Goal: Task Accomplishment & Management: Use online tool/utility

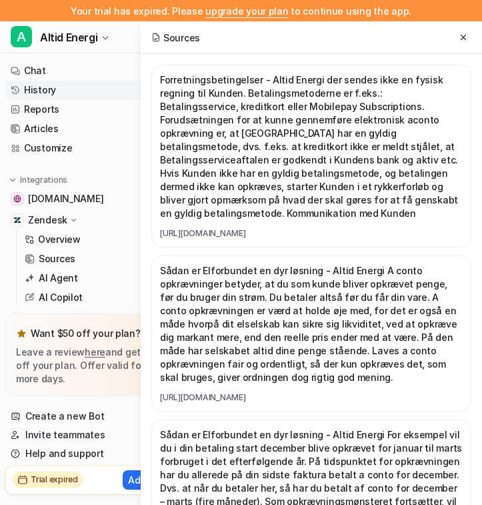
scroll to position [0, 213]
click at [460, 41] on icon at bounding box center [463, 37] width 9 height 9
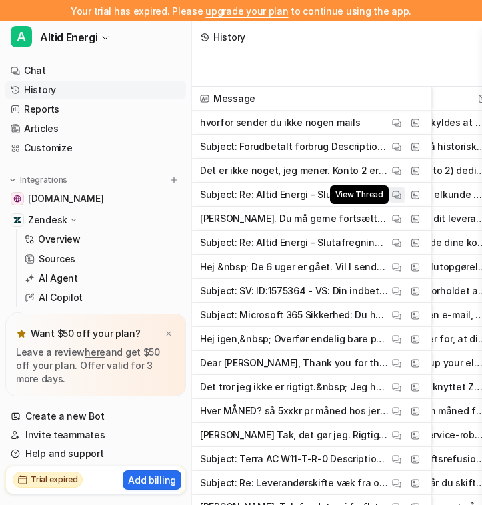
click at [398, 195] on img at bounding box center [396, 195] width 9 height 10
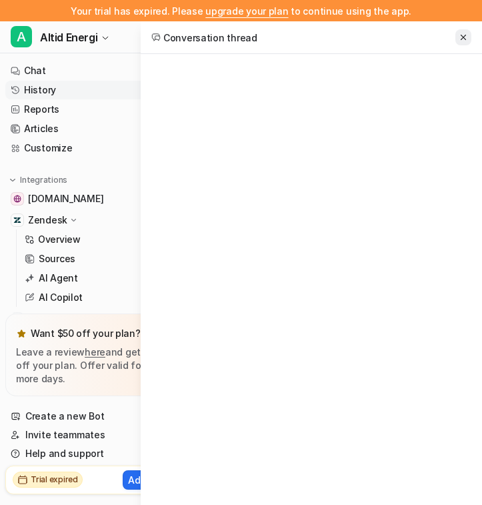
click at [464, 44] on button at bounding box center [464, 37] width 16 height 16
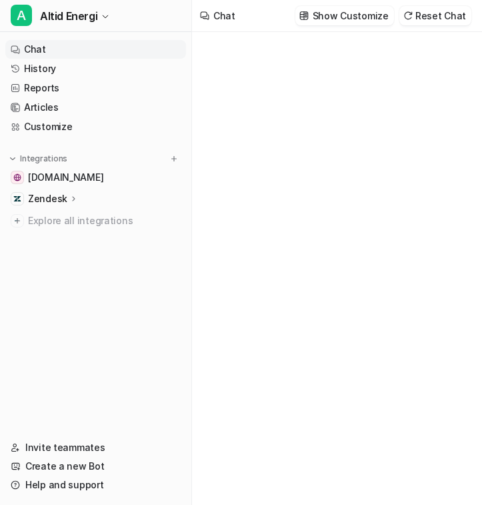
type textarea "**********"
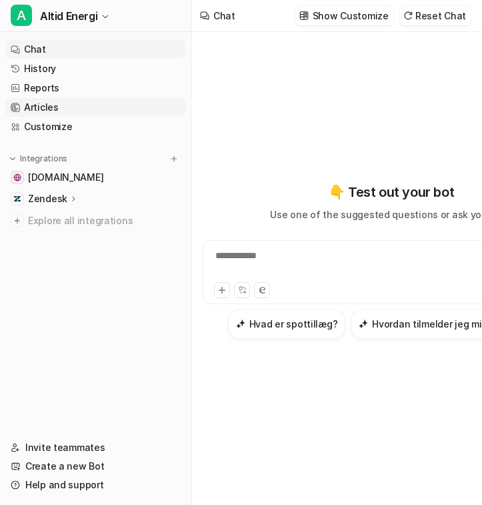
click at [111, 111] on link "Articles" at bounding box center [95, 107] width 181 height 19
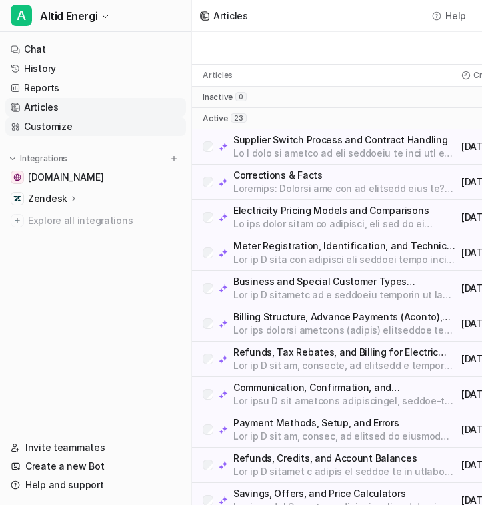
click at [97, 128] on link "Customize" at bounding box center [95, 126] width 181 height 19
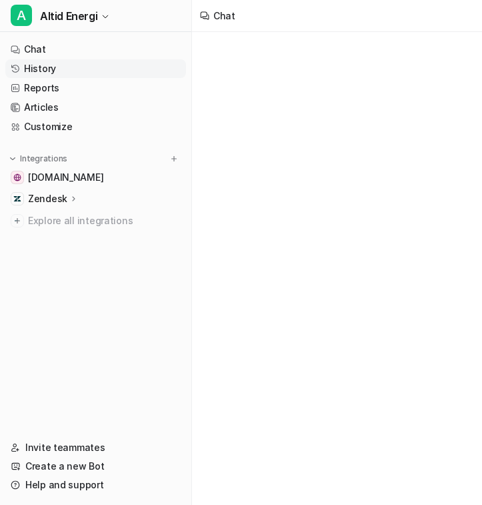
click at [72, 69] on link "History" at bounding box center [95, 68] width 181 height 19
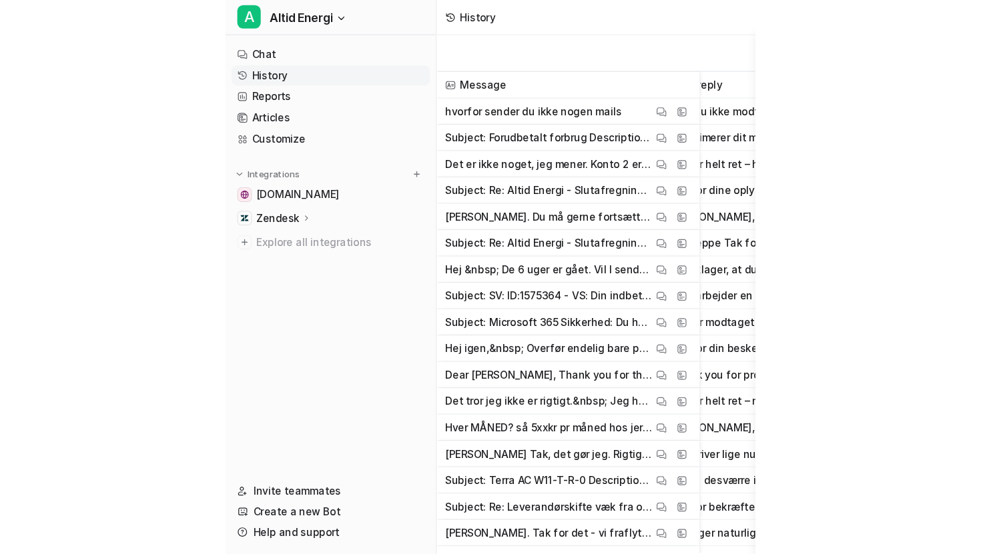
scroll to position [0, 37]
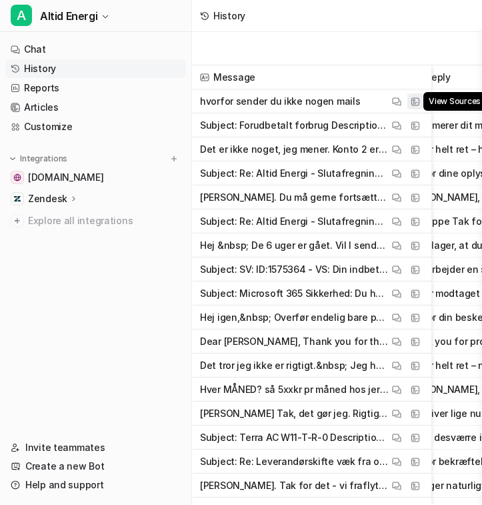
click at [414, 102] on img at bounding box center [415, 102] width 9 height 10
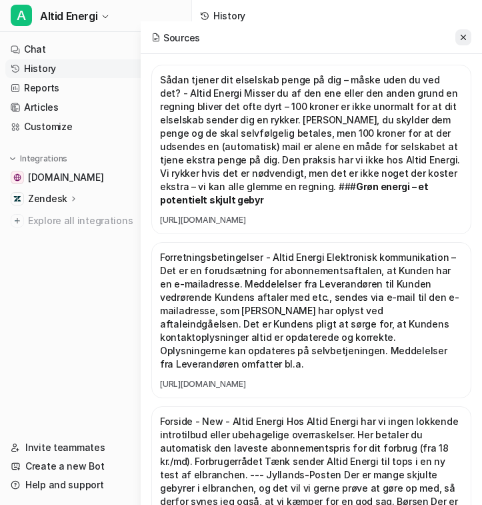
click at [465, 33] on icon at bounding box center [463, 37] width 9 height 9
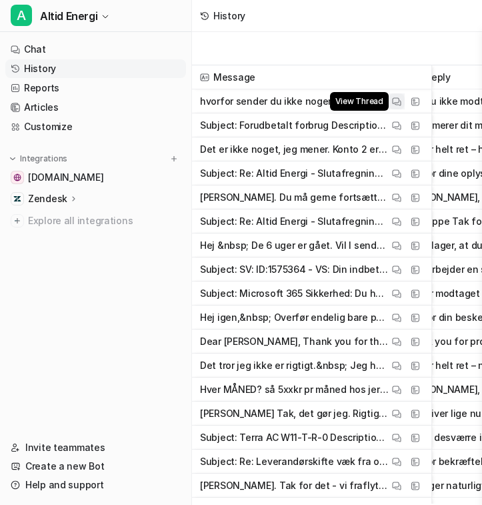
click at [393, 107] on button "View Thread" at bounding box center [397, 101] width 16 height 16
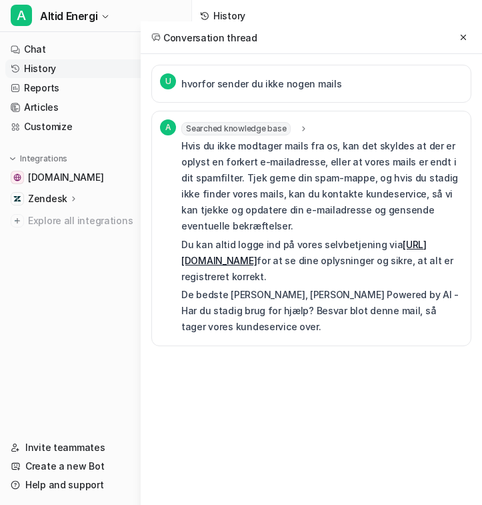
click at [300, 127] on icon at bounding box center [304, 129] width 9 height 10
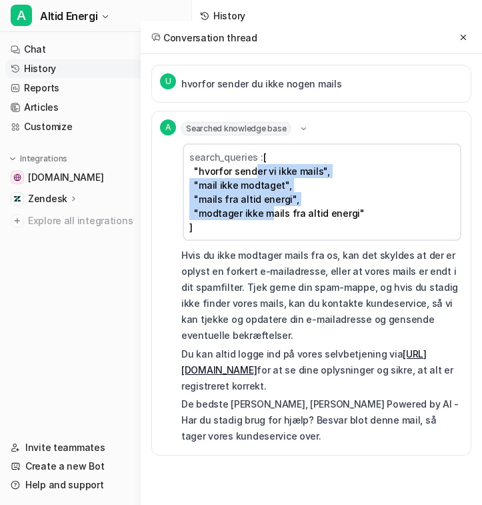
drag, startPoint x: 255, startPoint y: 169, endPoint x: 265, endPoint y: 217, distance: 48.5
click at [266, 217] on span "[ "hvorfor sender vi ikke mails", "mail ikke modtaget", "mails fra altid energi…" at bounding box center [276, 191] width 175 height 81
click at [465, 43] on button at bounding box center [464, 37] width 16 height 16
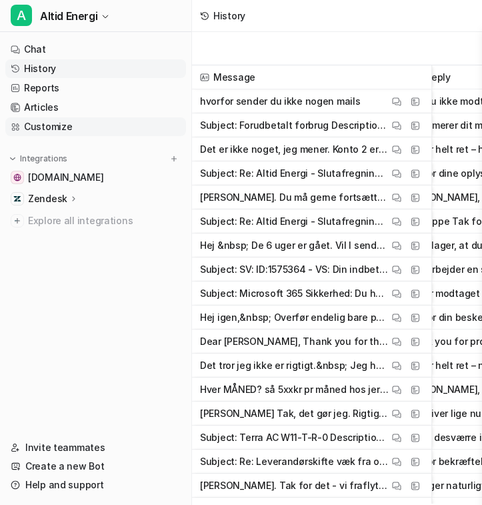
click at [69, 124] on link "Customize" at bounding box center [95, 126] width 181 height 19
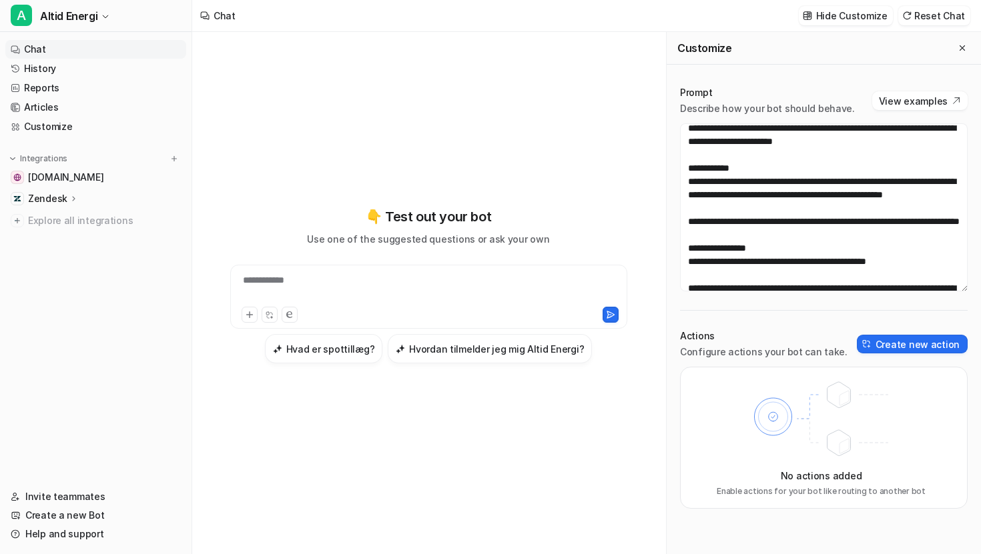
scroll to position [115, 0]
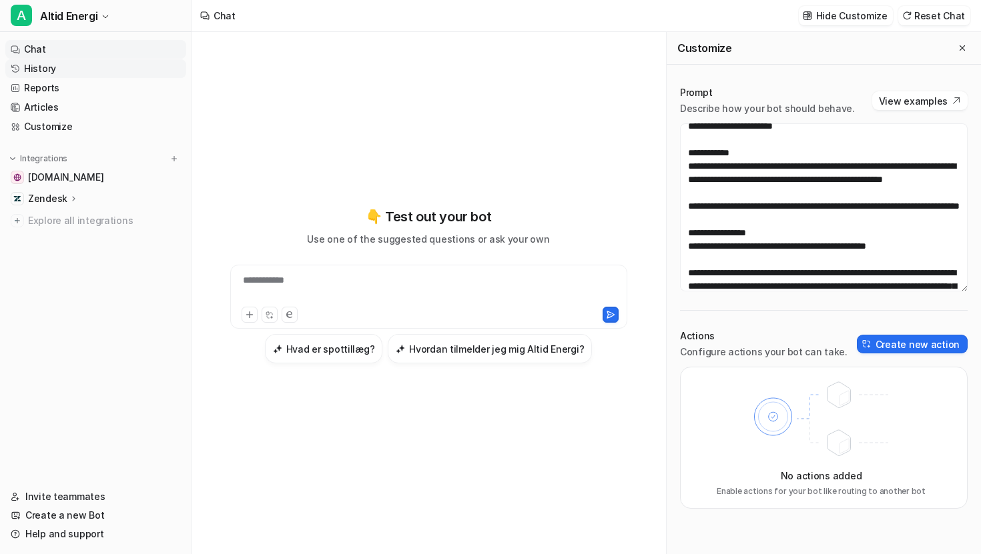
click at [58, 69] on link "History" at bounding box center [95, 68] width 181 height 19
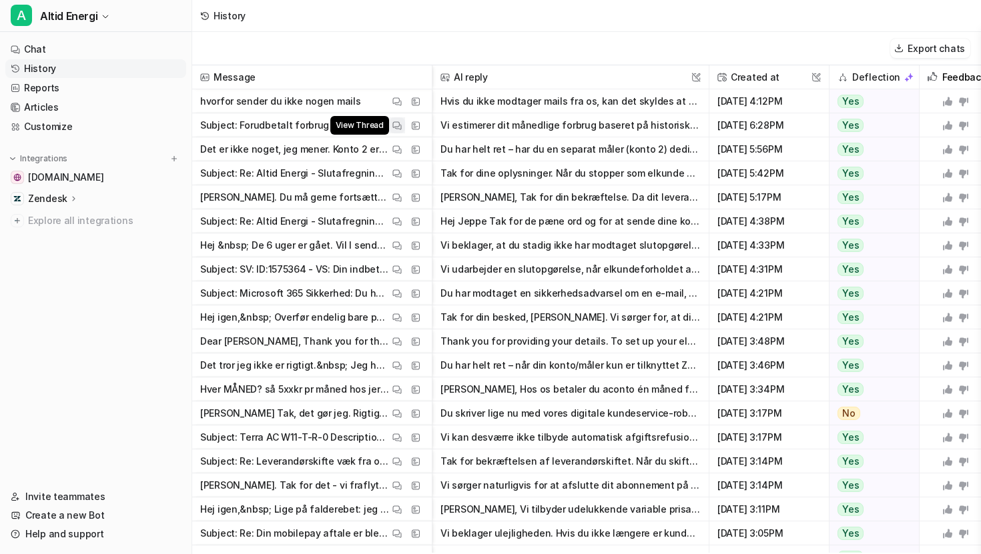
click at [400, 123] on img at bounding box center [396, 126] width 9 height 10
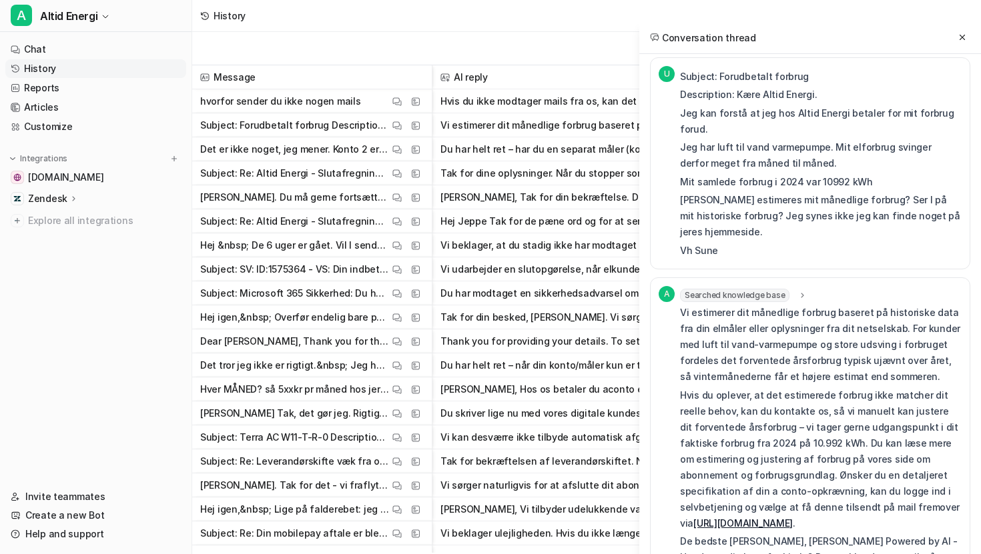
scroll to position [1, 213]
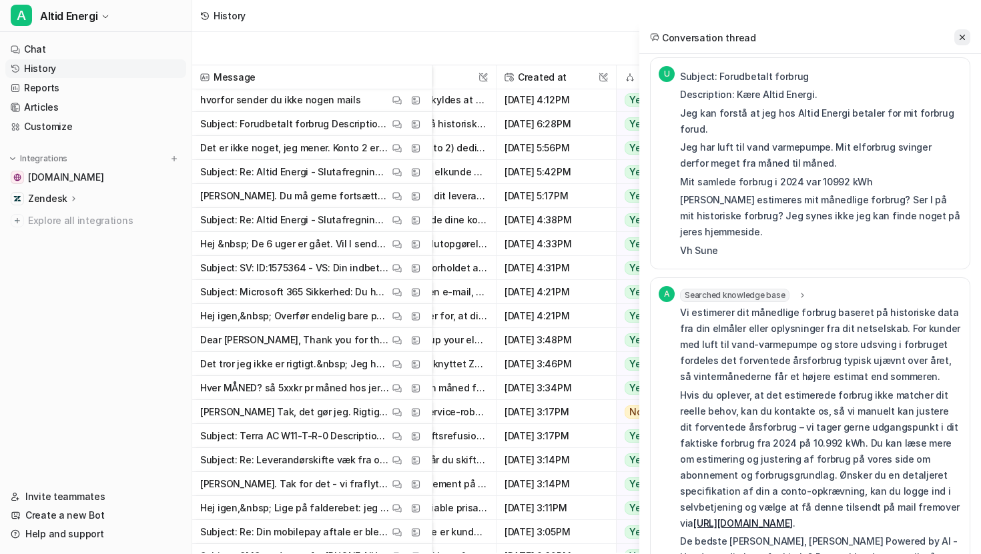
click at [958, 33] on icon at bounding box center [961, 37] width 9 height 9
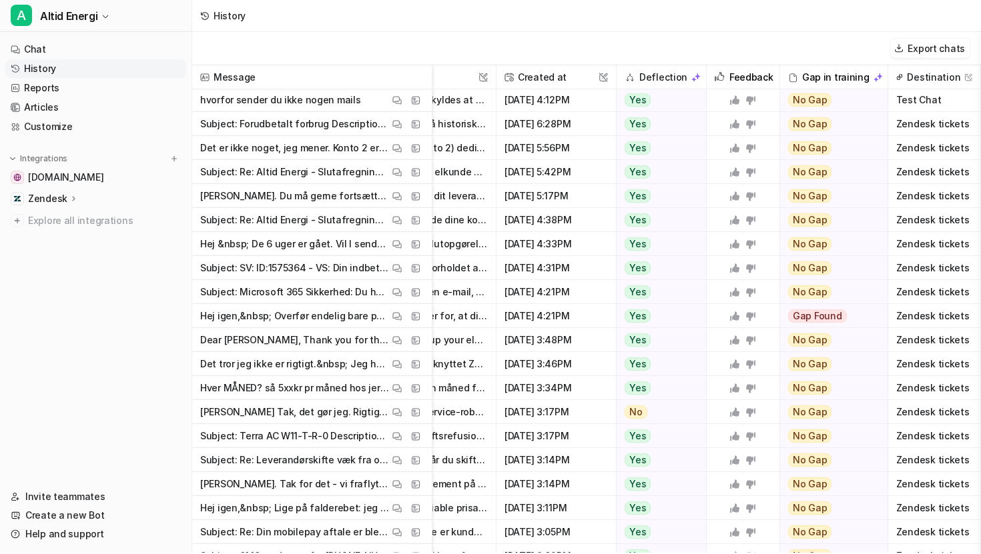
click at [927, 106] on span "Test Chat" at bounding box center [934, 100] width 82 height 24
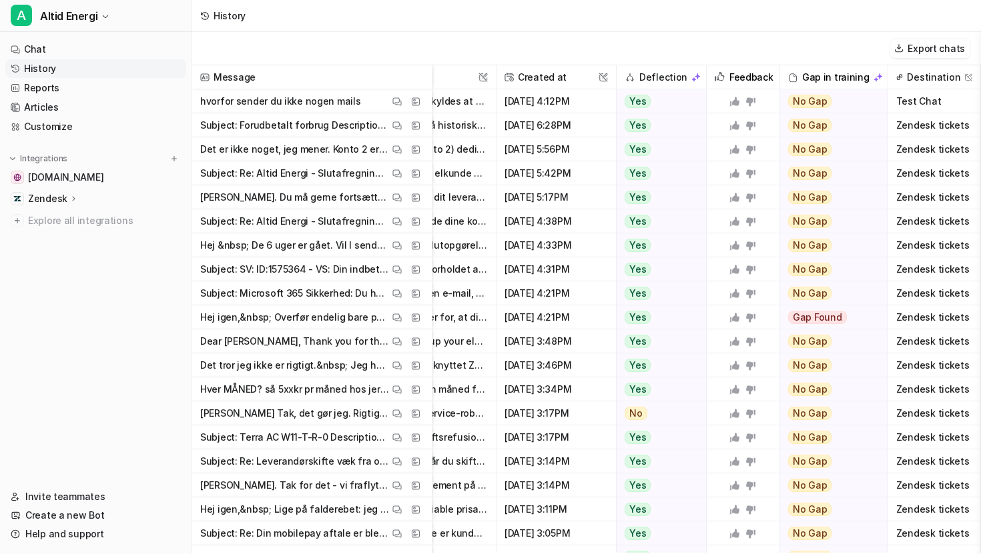
click at [919, 99] on span "Test Chat" at bounding box center [934, 101] width 82 height 24
click at [964, 78] on img at bounding box center [968, 77] width 8 height 8
click at [917, 143] on span "Zendesk tickets" at bounding box center [934, 149] width 82 height 24
click at [111, 206] on div "Zendesk" at bounding box center [95, 198] width 181 height 19
click at [67, 255] on p "AI Agent" at bounding box center [58, 256] width 39 height 13
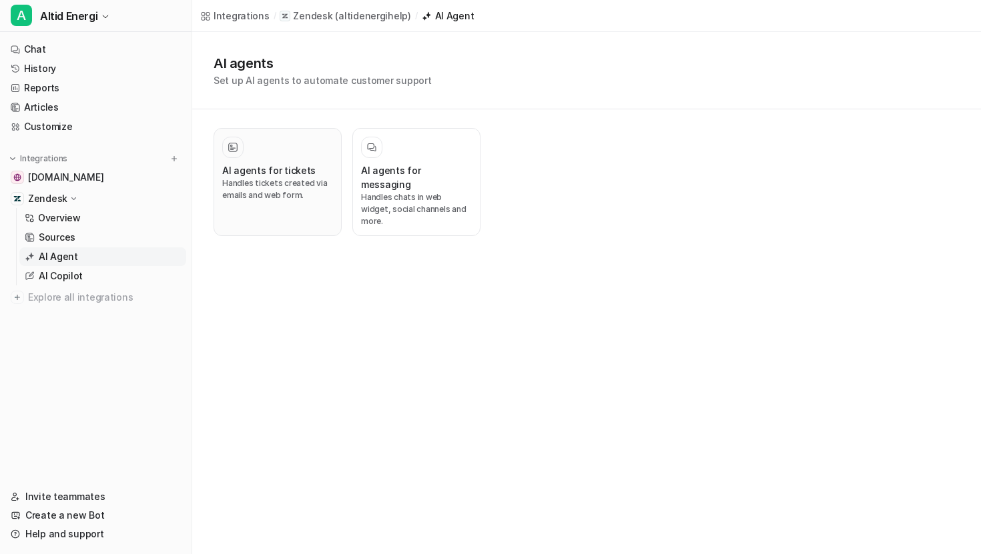
click at [303, 173] on h3 "AI agents for tickets" at bounding box center [268, 170] width 93 height 14
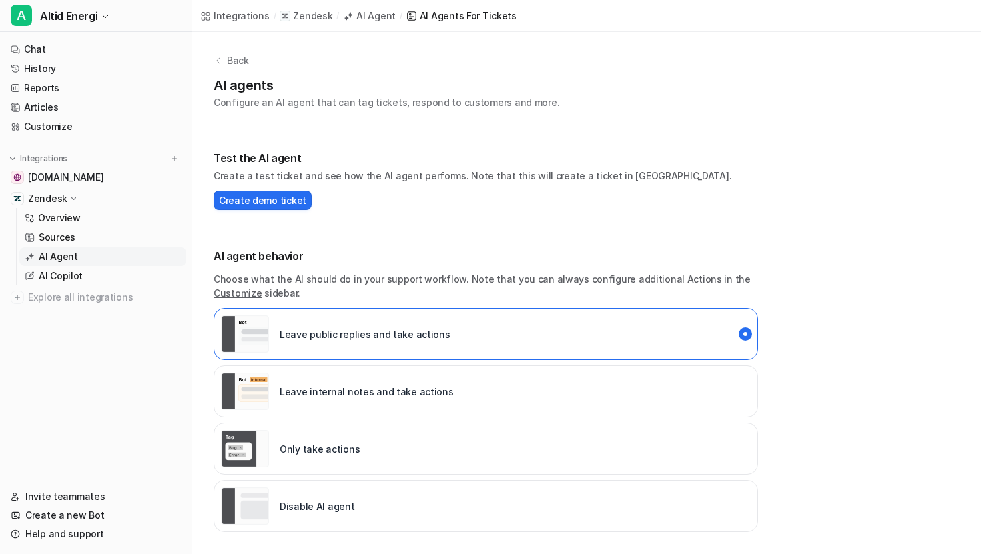
click at [544, 318] on div "Leave public replies and take actions" at bounding box center [485, 334] width 544 height 52
click at [538, 346] on div "Leave public replies and take actions" at bounding box center [485, 334] width 544 height 52
click at [257, 199] on span "Create demo ticket" at bounding box center [262, 200] width 87 height 14
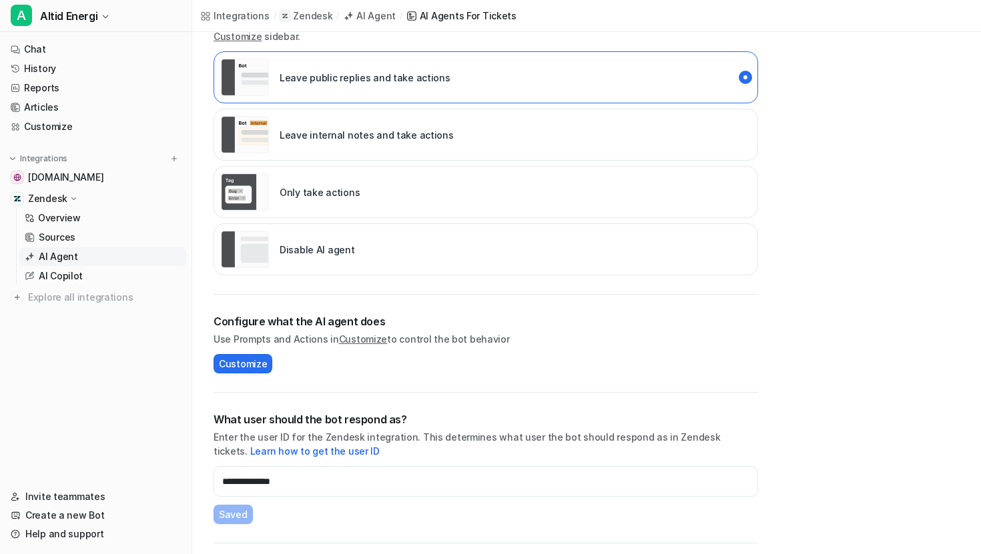
scroll to position [372, 0]
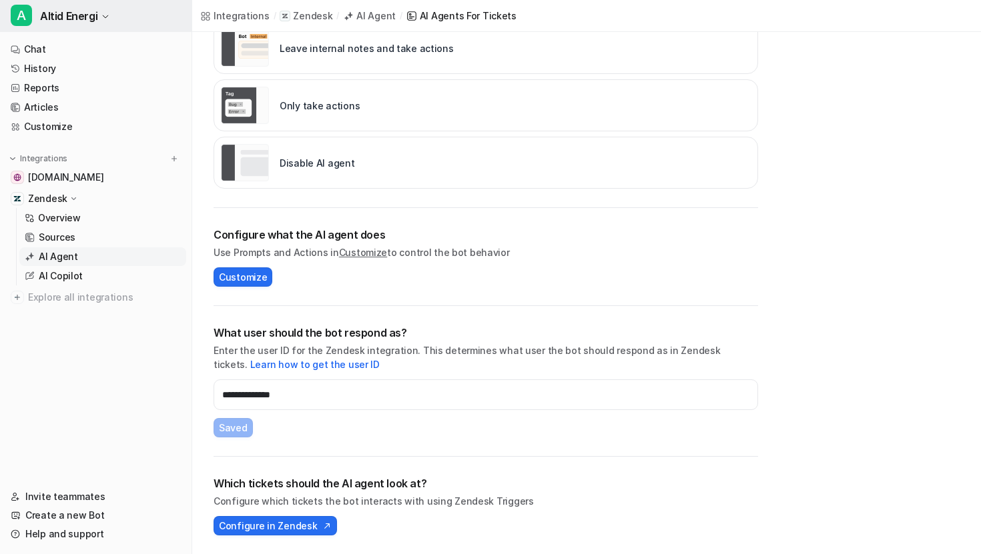
click at [89, 14] on span "Altid Energi" at bounding box center [68, 16] width 57 height 19
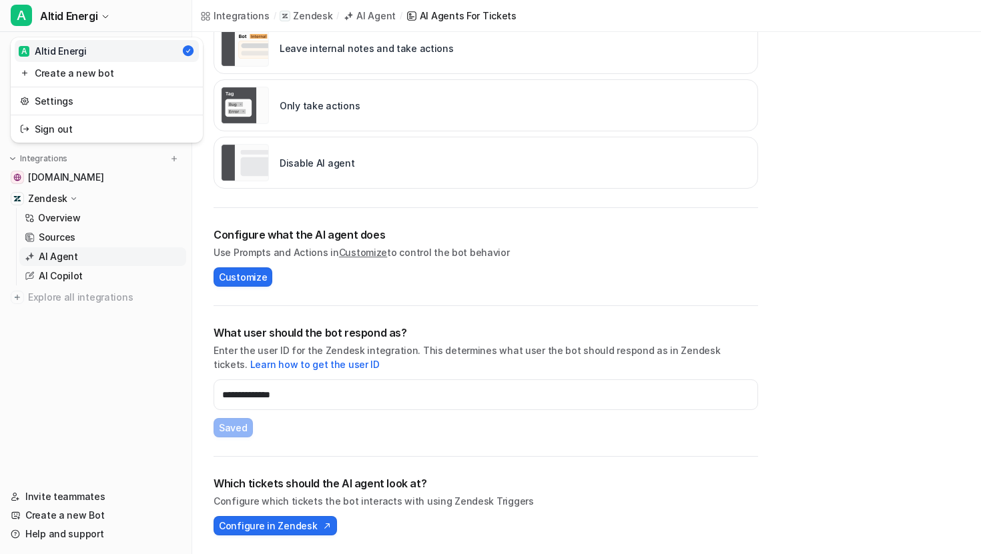
click at [73, 236] on p "Sources" at bounding box center [57, 237] width 37 height 13
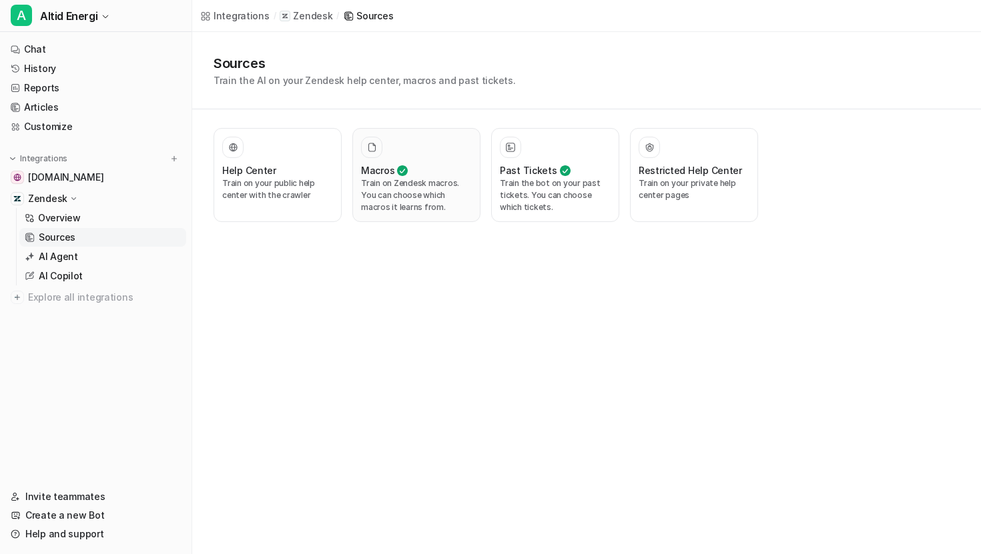
click at [409, 189] on p "Train on Zendesk macros. You can choose which macros it learns from." at bounding box center [416, 195] width 111 height 36
click at [438, 181] on p "Train on Zendesk macros. You can choose which macros it learns from." at bounding box center [416, 195] width 111 height 36
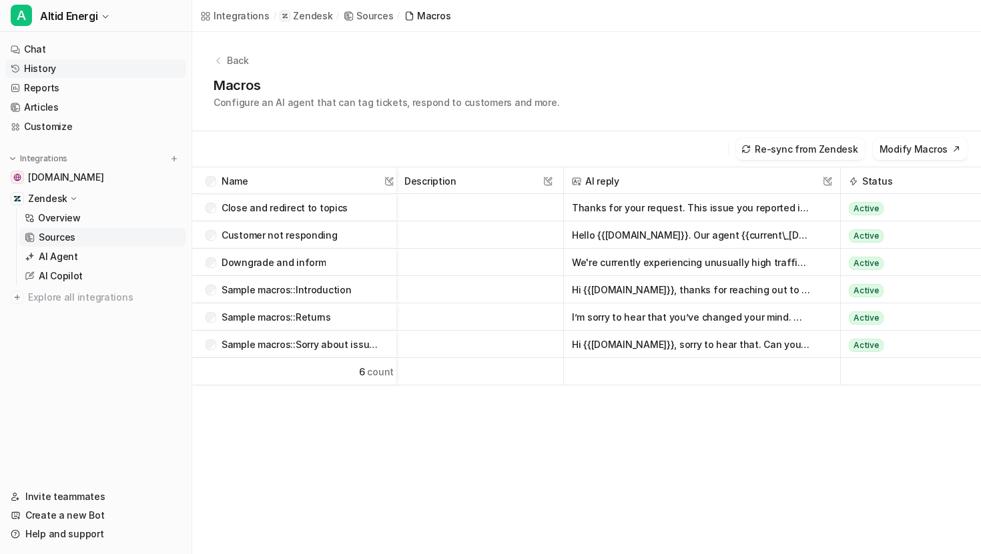
click at [70, 72] on link "History" at bounding box center [95, 68] width 181 height 19
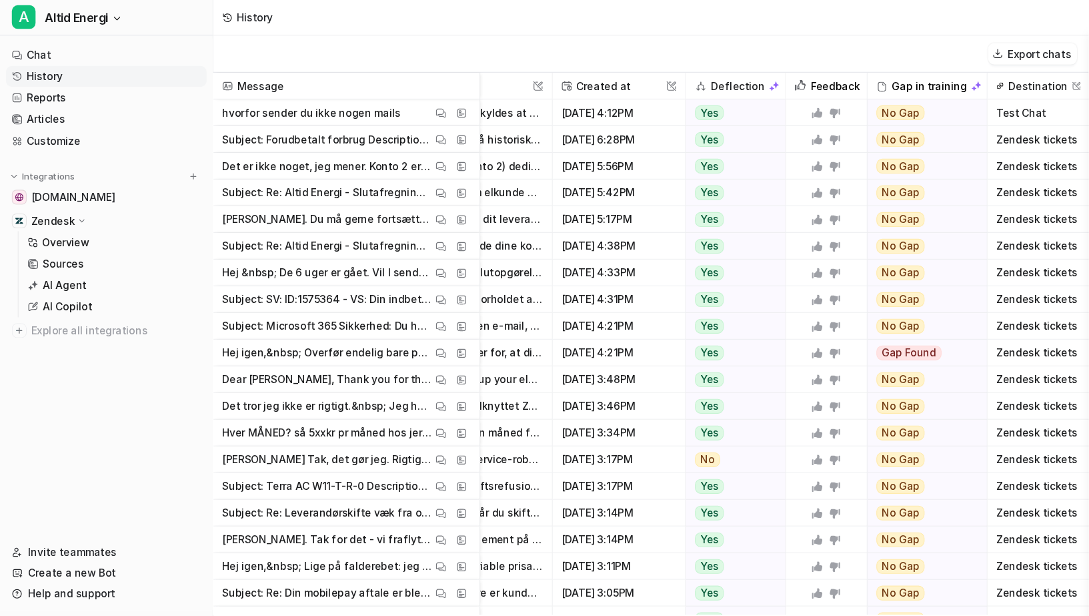
scroll to position [0, 103]
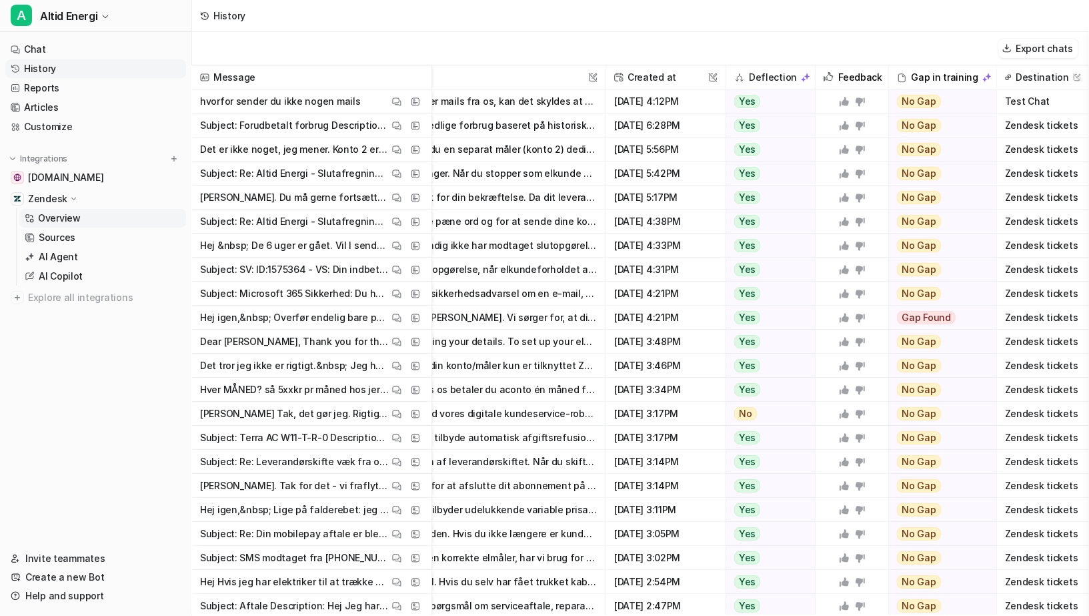
click at [88, 217] on link "Overview" at bounding box center [102, 218] width 167 height 19
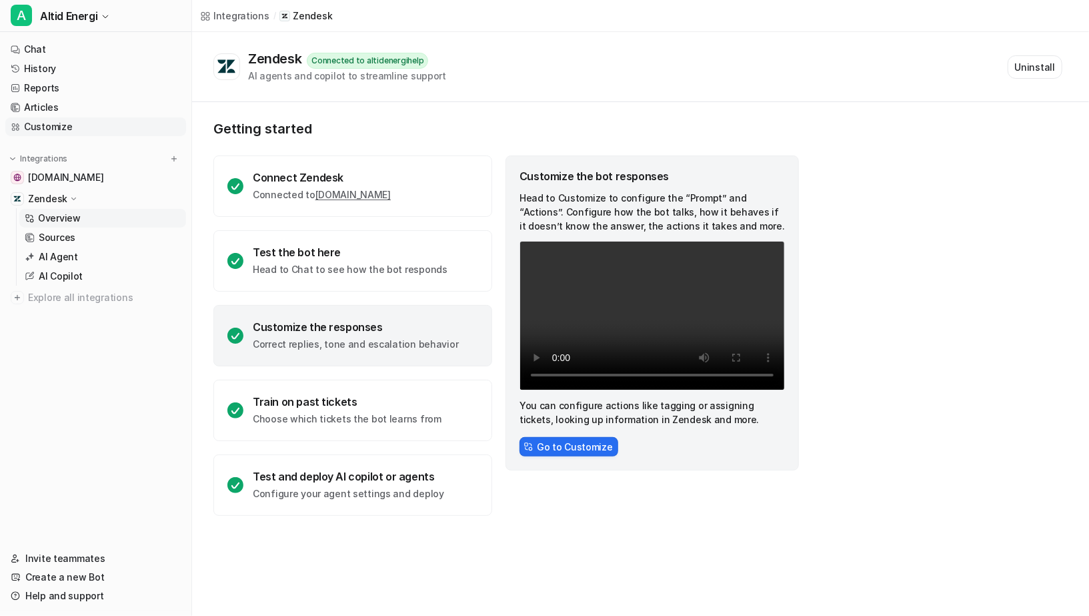
click at [91, 117] on link "Customize" at bounding box center [95, 126] width 181 height 19
click at [91, 120] on link "Customize" at bounding box center [95, 126] width 181 height 19
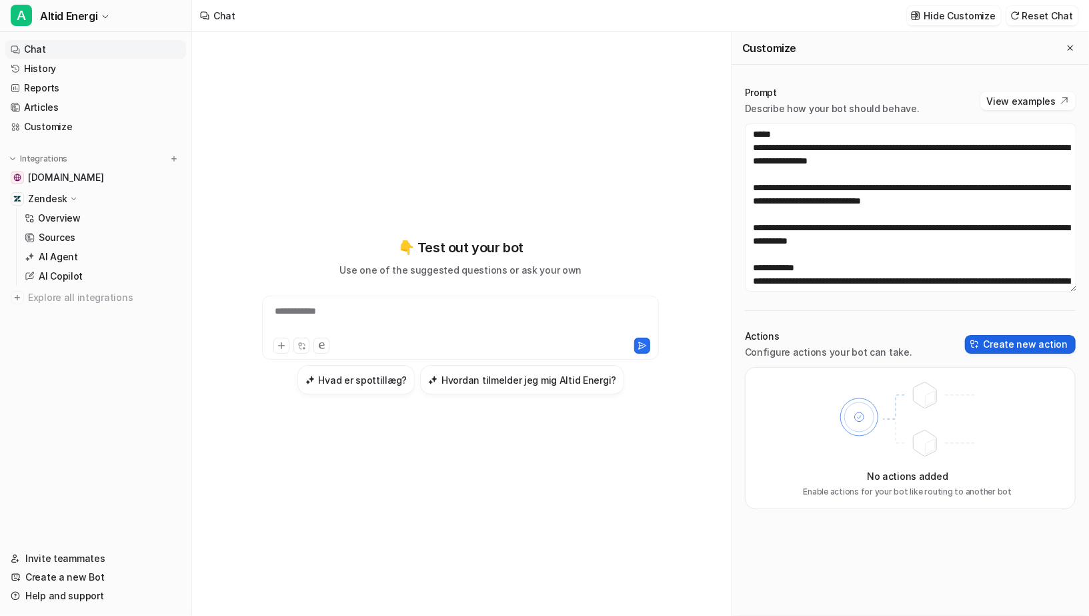
click at [980, 345] on button "Create new action" at bounding box center [1020, 344] width 111 height 19
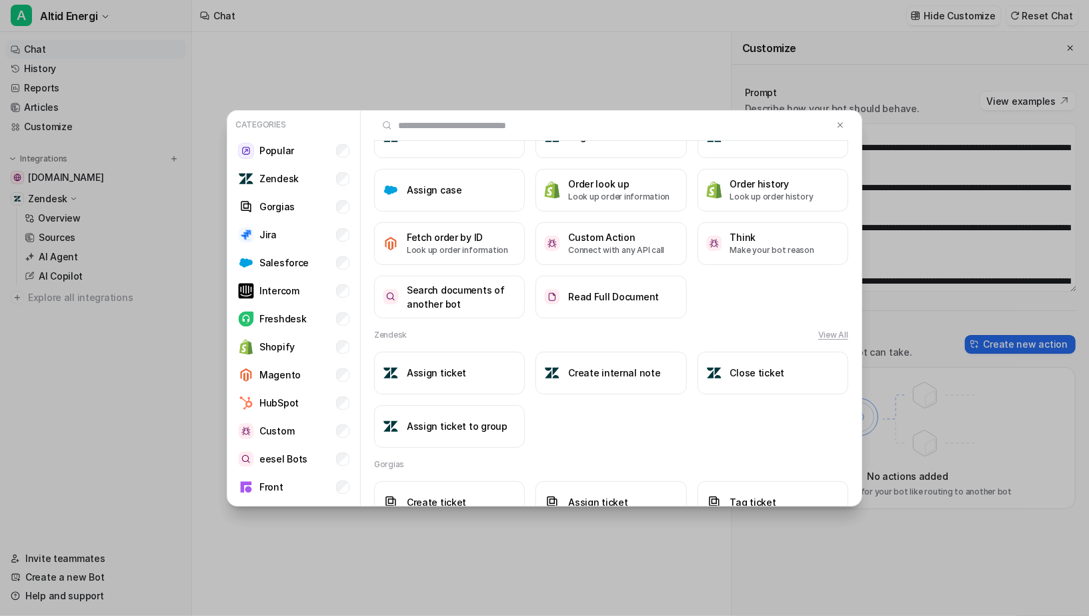
scroll to position [73, 0]
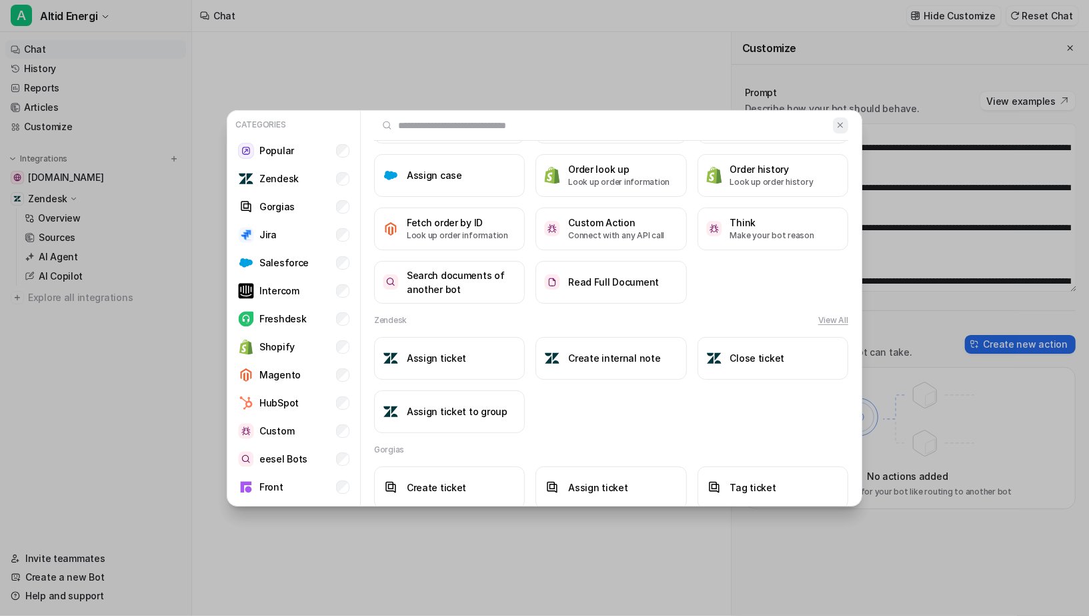
click at [842, 125] on img at bounding box center [840, 125] width 9 height 10
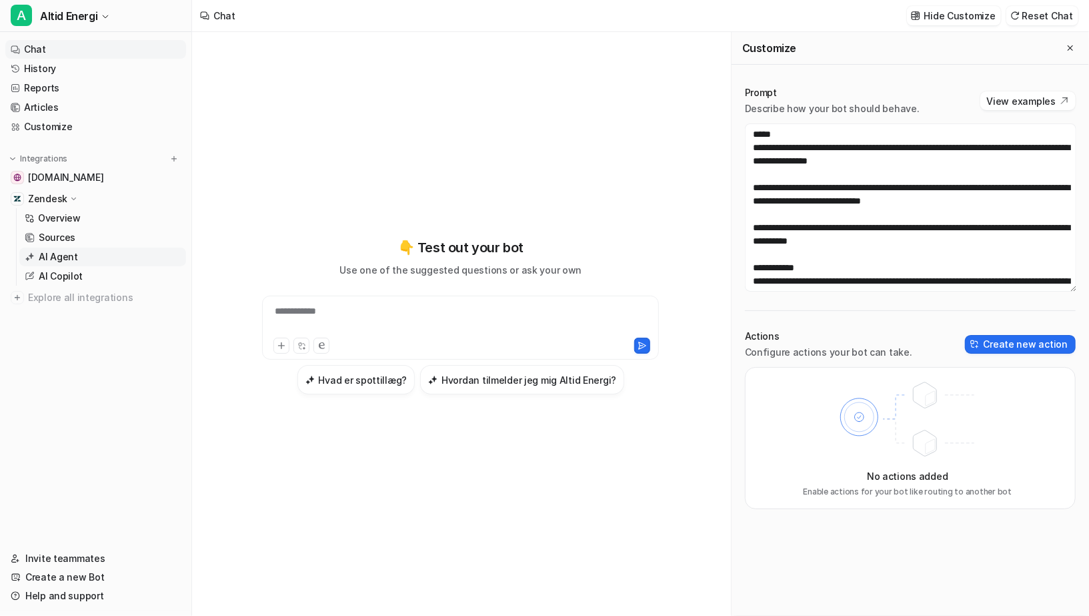
click at [67, 259] on p "AI Agent" at bounding box center [58, 256] width 39 height 13
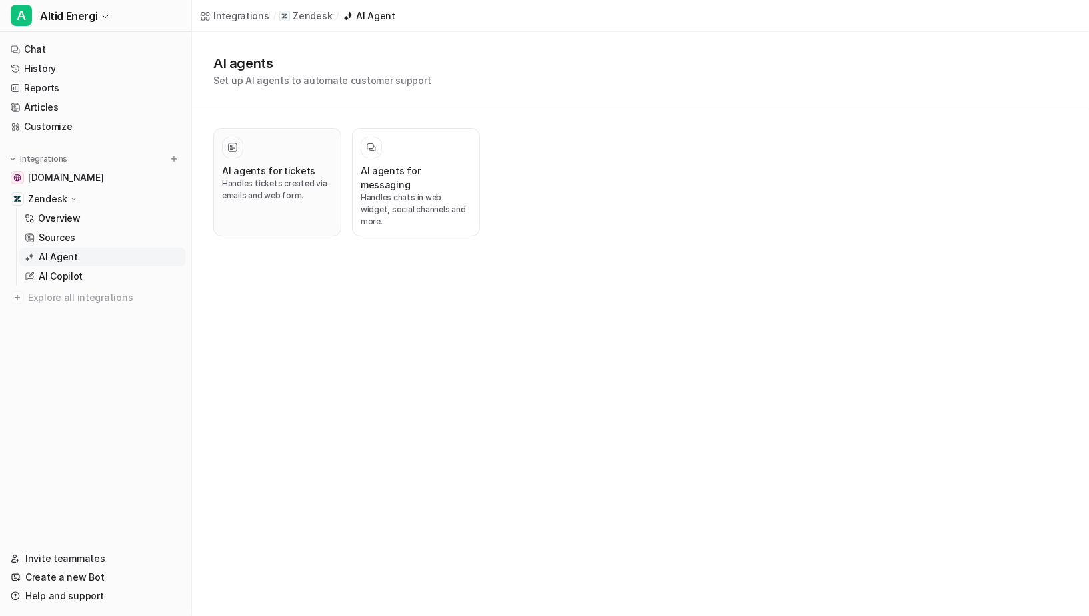
click at [322, 167] on div "AI agents for tickets" at bounding box center [277, 170] width 111 height 14
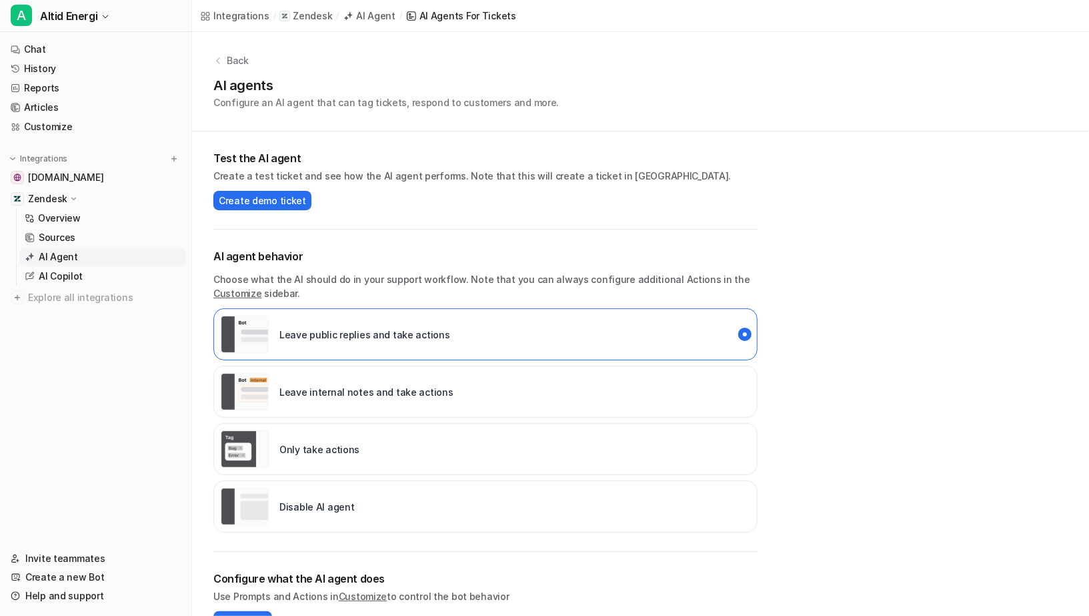
click at [411, 402] on div "Leave internal notes and take actions" at bounding box center [337, 391] width 233 height 37
click at [420, 338] on p "Leave public replies and take actions" at bounding box center [364, 335] width 171 height 14
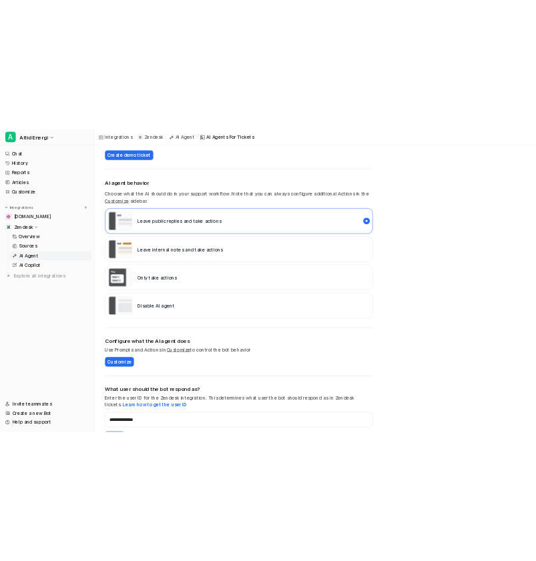
scroll to position [167, 0]
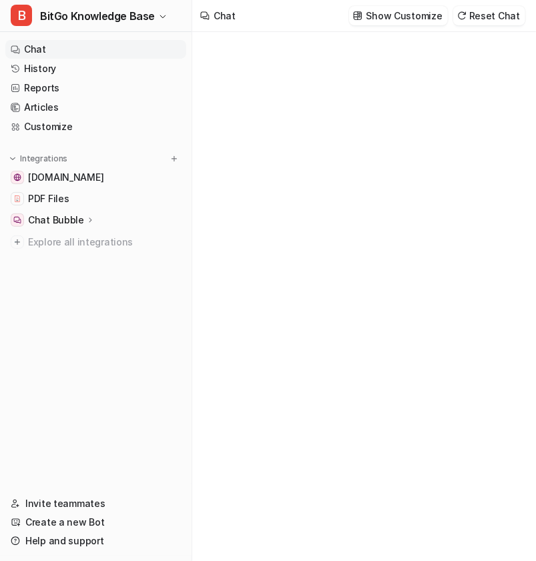
type textarea "**********"
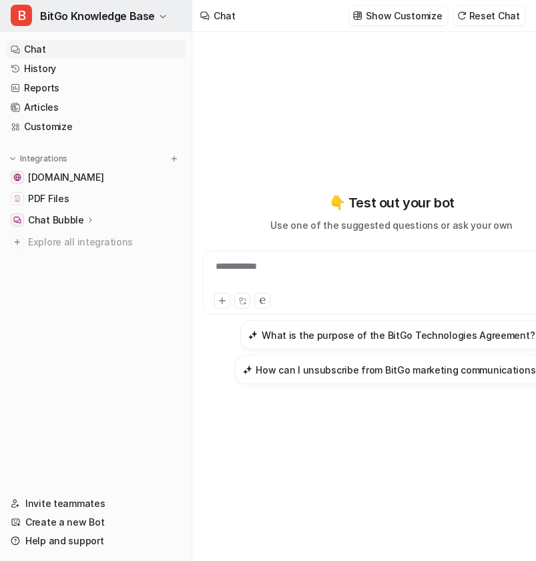
click at [159, 15] on icon "button" at bounding box center [163, 17] width 8 height 8
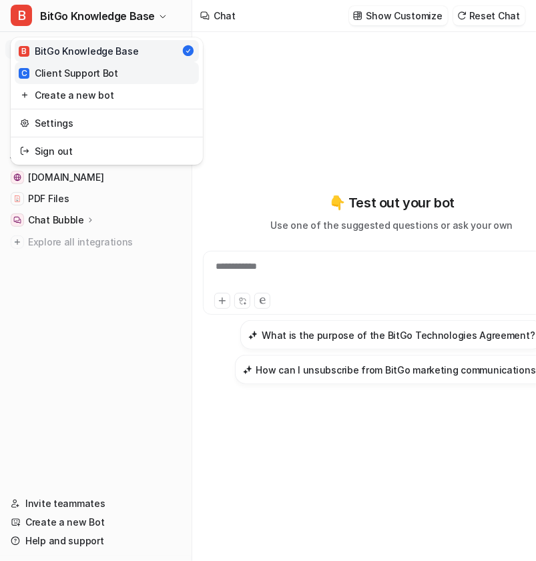
click at [139, 79] on link "C Client Support Bot" at bounding box center [107, 73] width 184 height 22
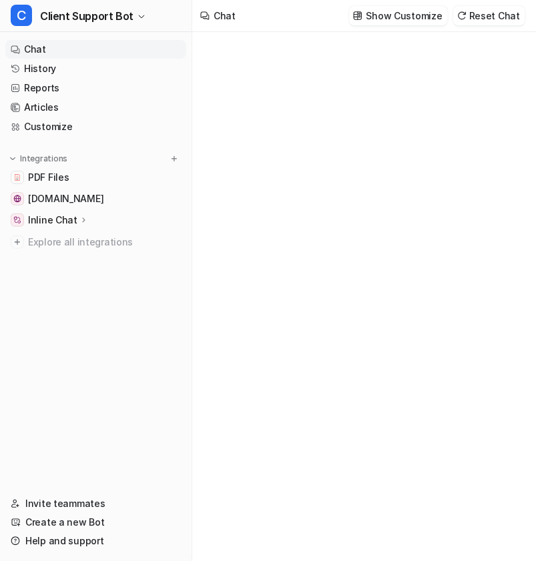
type textarea "**********"
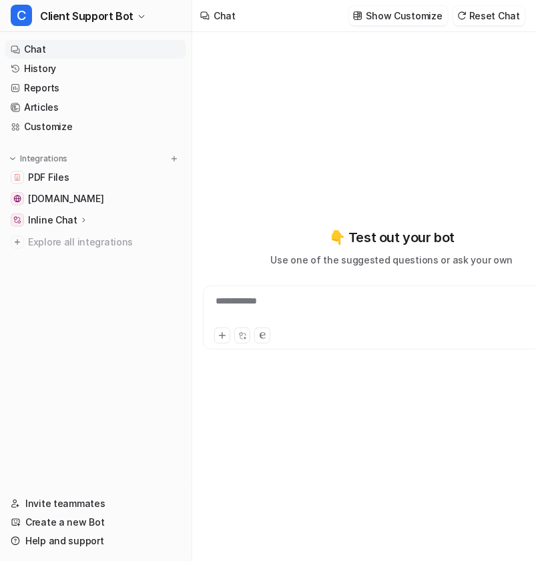
click at [67, 217] on p "Inline Chat" at bounding box center [52, 219] width 49 height 13
click at [75, 238] on p "Overview" at bounding box center [59, 239] width 43 height 13
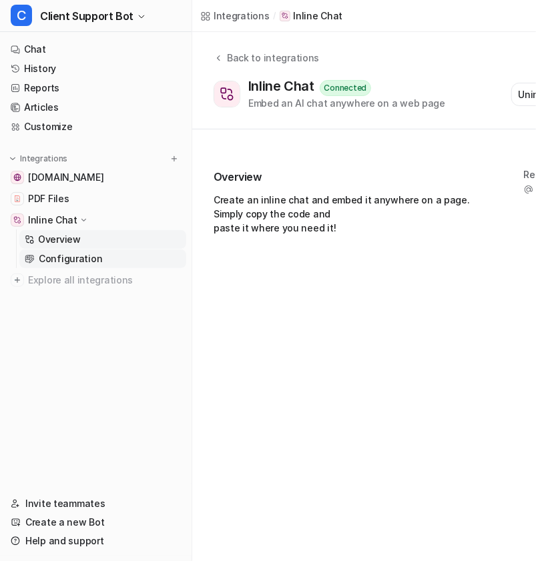
click at [84, 257] on p "Configuration" at bounding box center [70, 258] width 63 height 13
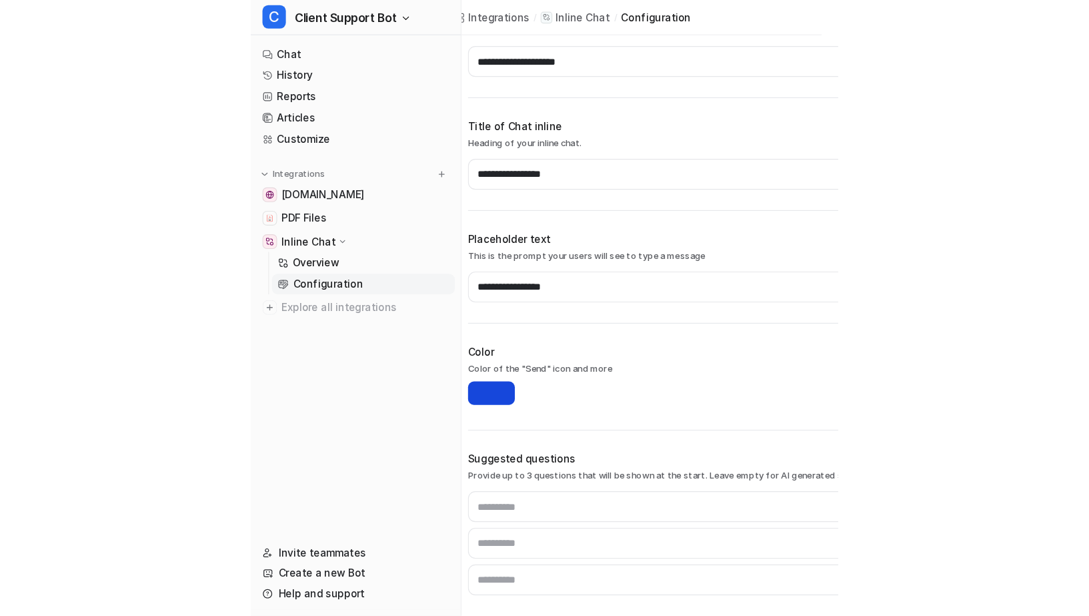
scroll to position [158, 0]
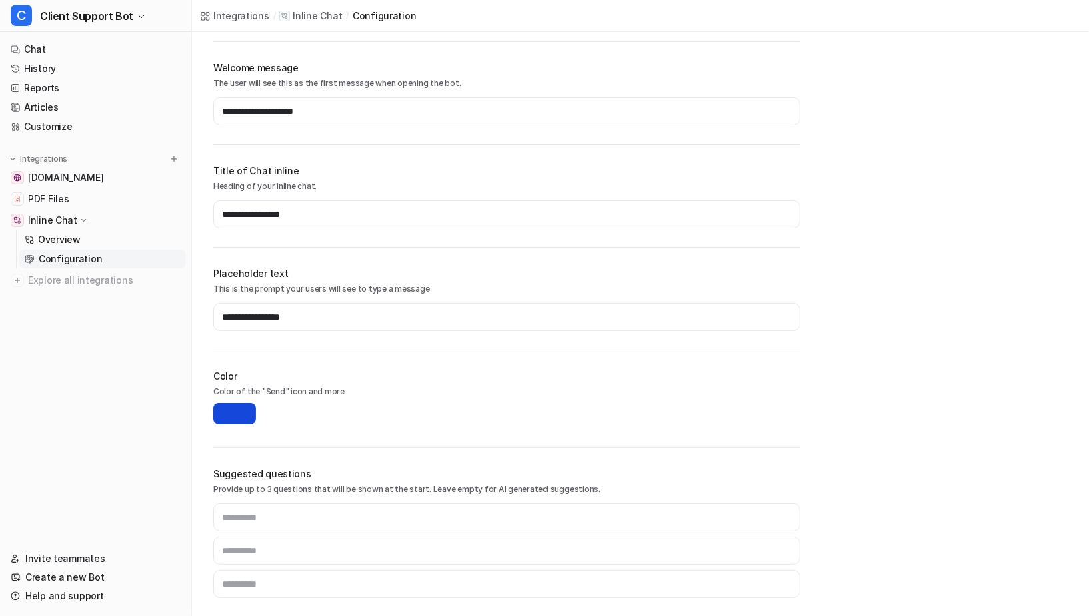
type input "**********"
click at [109, 241] on link "Overview" at bounding box center [102, 239] width 167 height 19
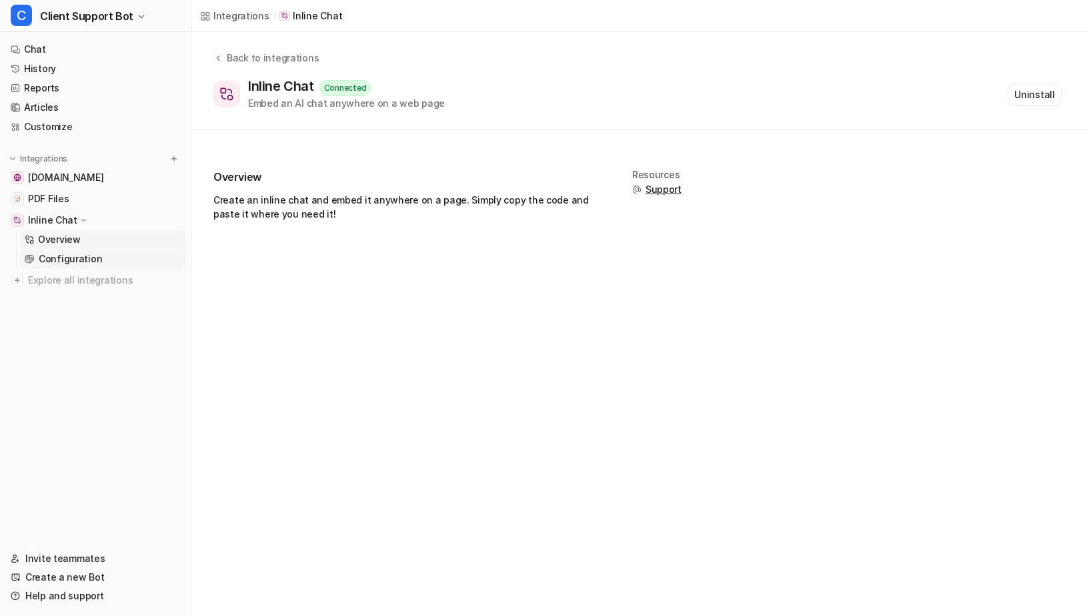
click at [81, 260] on p "Configuration" at bounding box center [70, 258] width 63 height 13
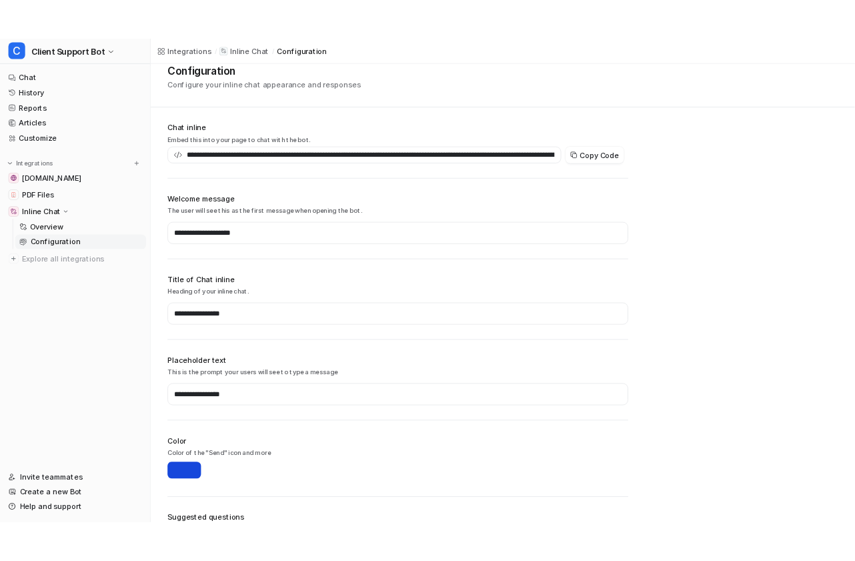
scroll to position [158, 0]
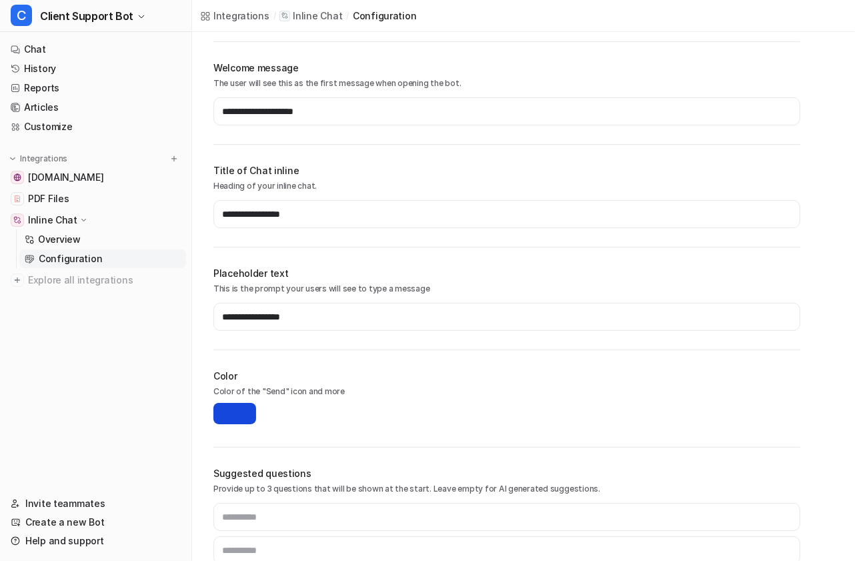
type input "**********"
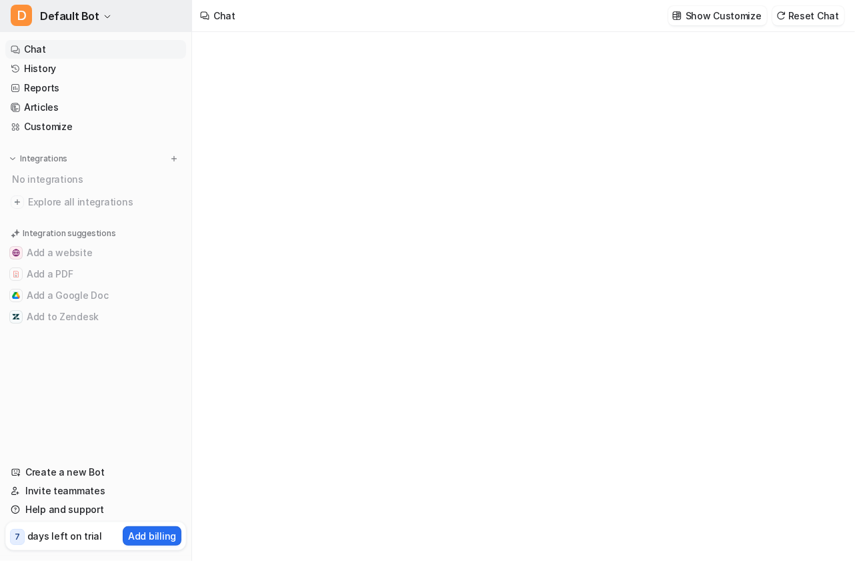
type textarea "**********"
click at [103, 13] on icon "button" at bounding box center [107, 17] width 8 height 8
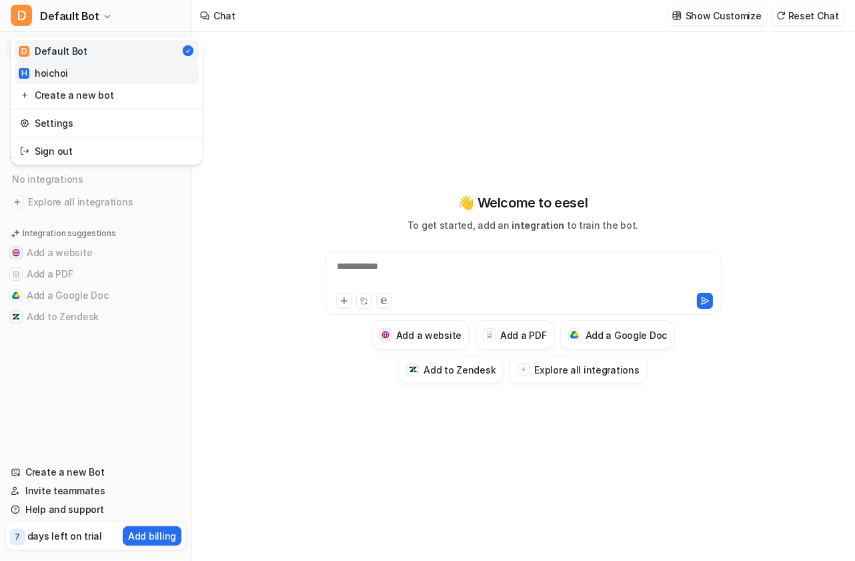
click at [100, 65] on link "H hoichoi" at bounding box center [107, 73] width 184 height 22
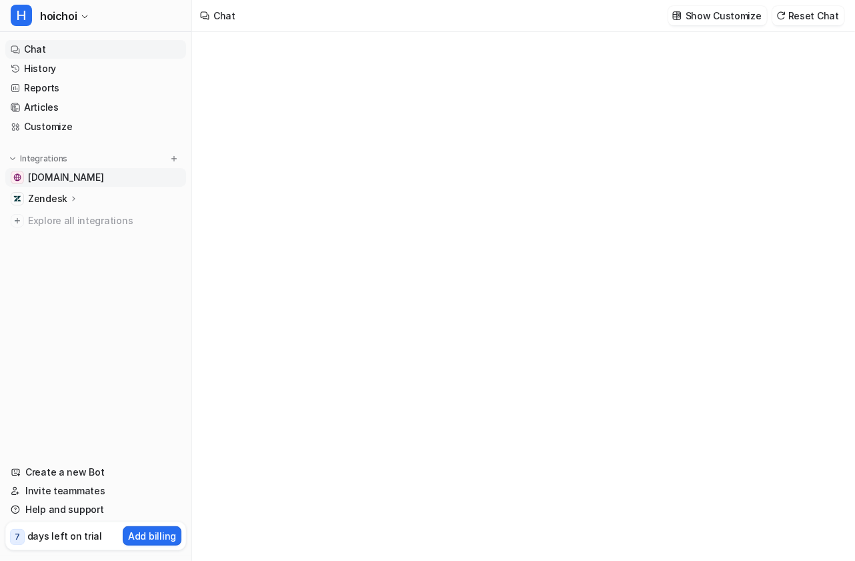
type textarea "**********"
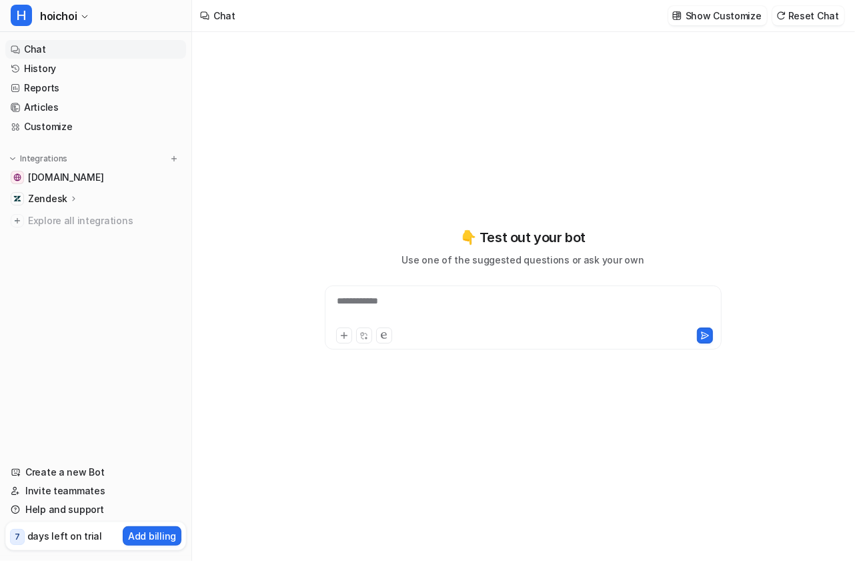
click at [58, 199] on p "Zendesk" at bounding box center [47, 198] width 39 height 13
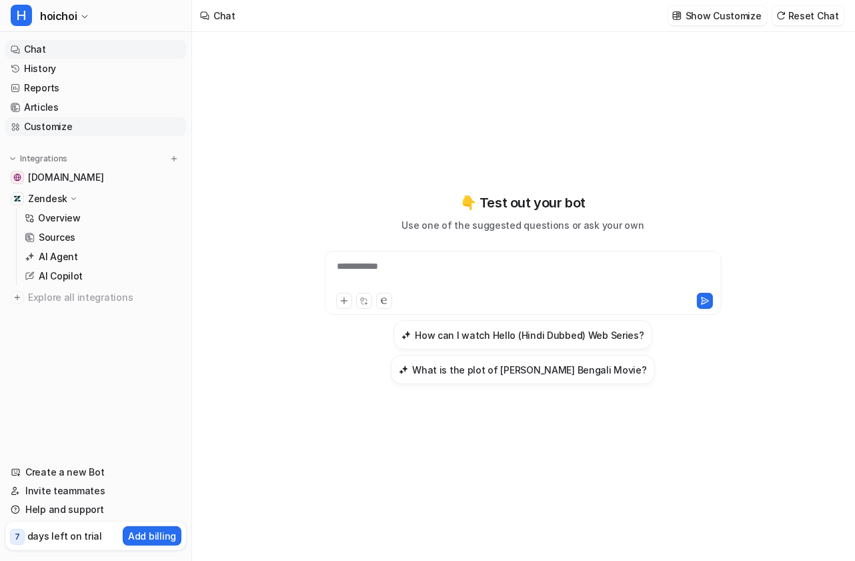
click at [87, 124] on link "Customize" at bounding box center [95, 126] width 181 height 19
